Goal: Task Accomplishment & Management: Manage account settings

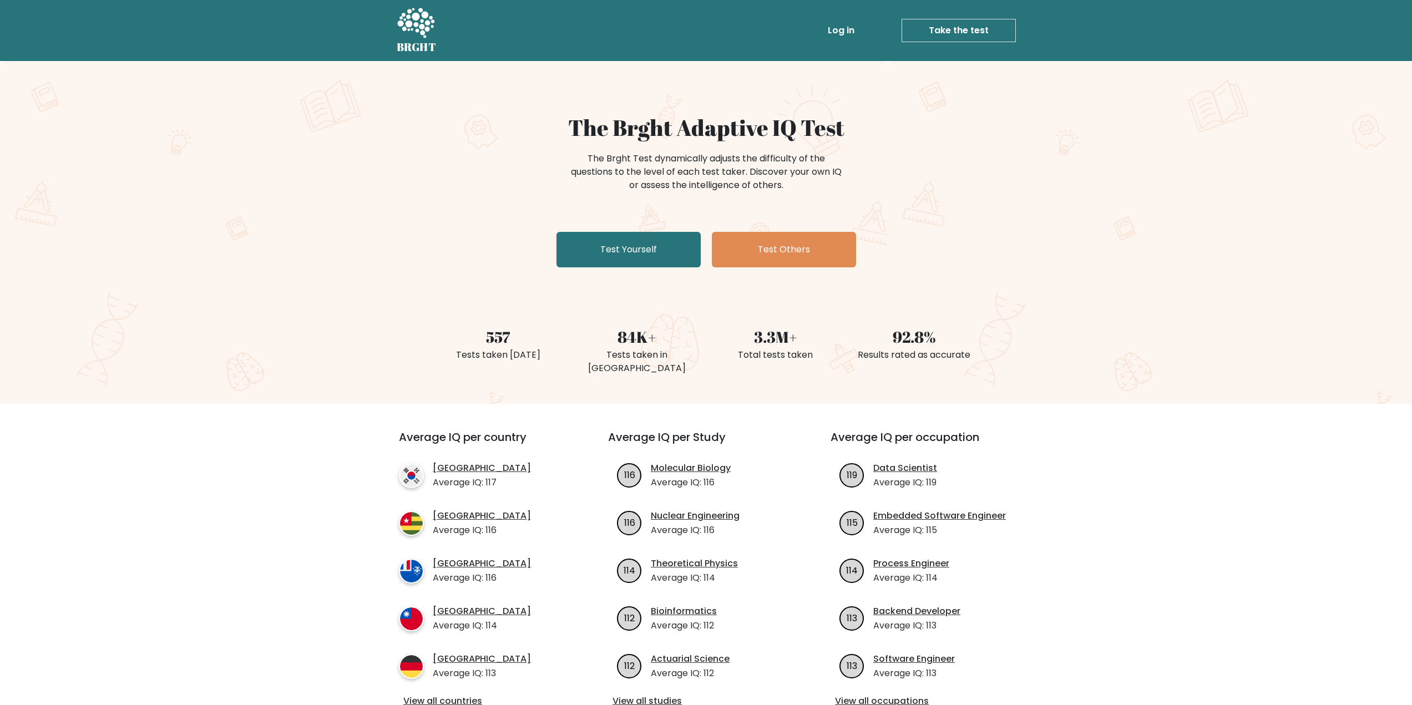
click at [843, 40] on link "Log in" at bounding box center [841, 30] width 36 height 22
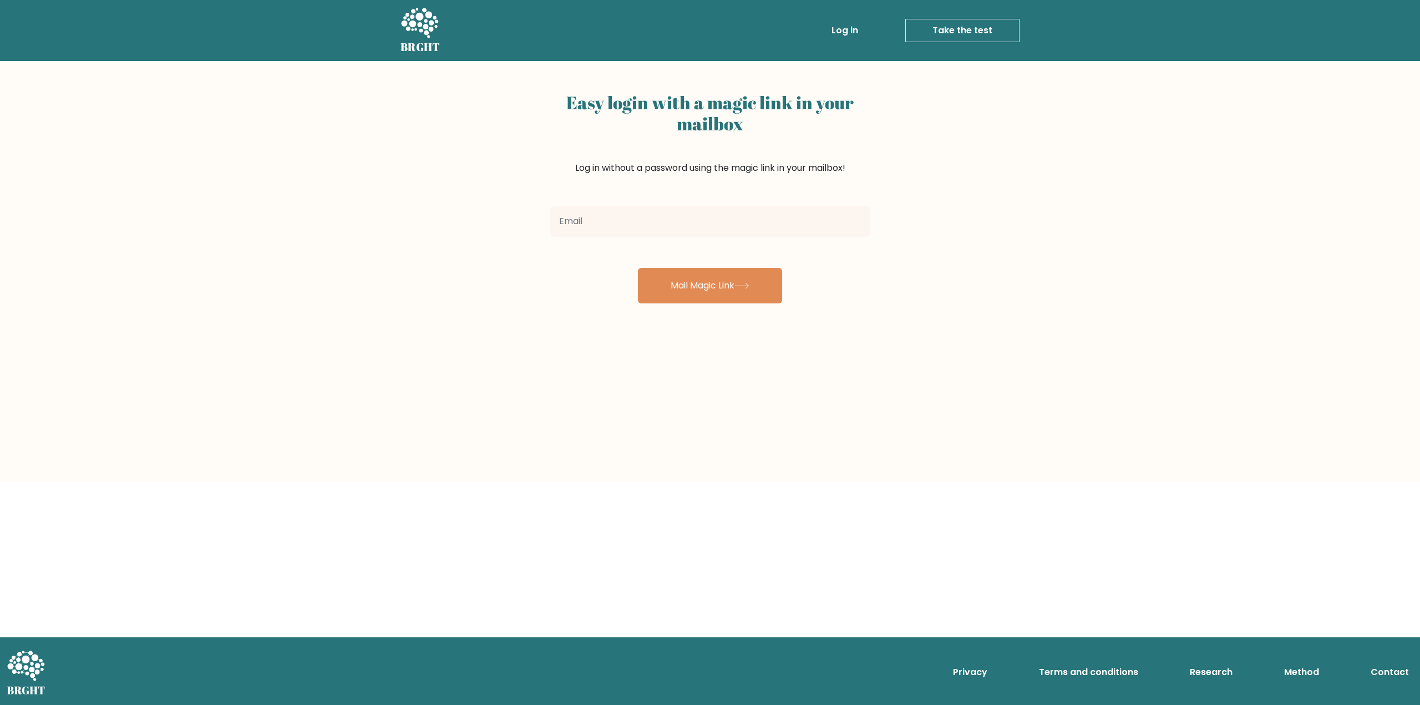
click at [692, 227] on input "email" at bounding box center [710, 221] width 320 height 31
type input "cmegbo2010@gmail.com"
click at [691, 284] on button "Mail Magic Link" at bounding box center [710, 286] width 144 height 36
